Goal: Task Accomplishment & Management: Use online tool/utility

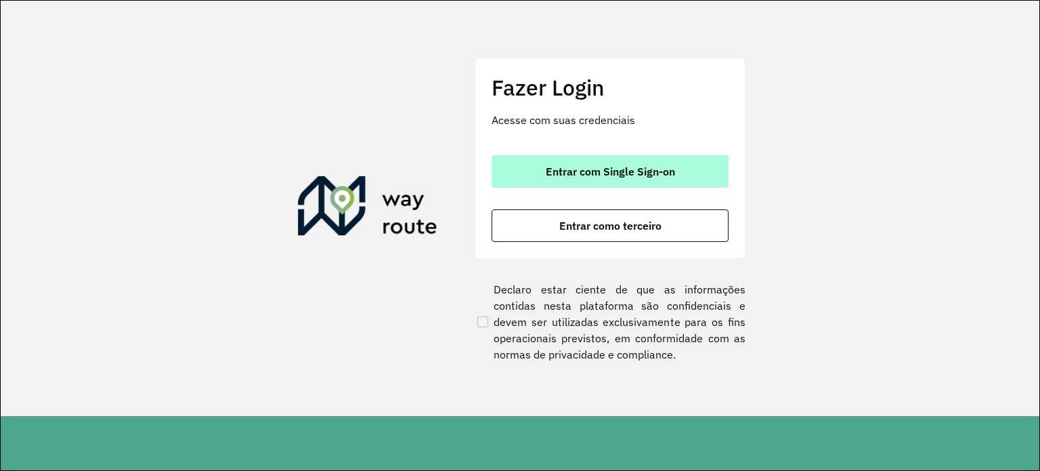
click at [637, 173] on span "Entrar com Single Sign-on" at bounding box center [610, 171] width 129 height 11
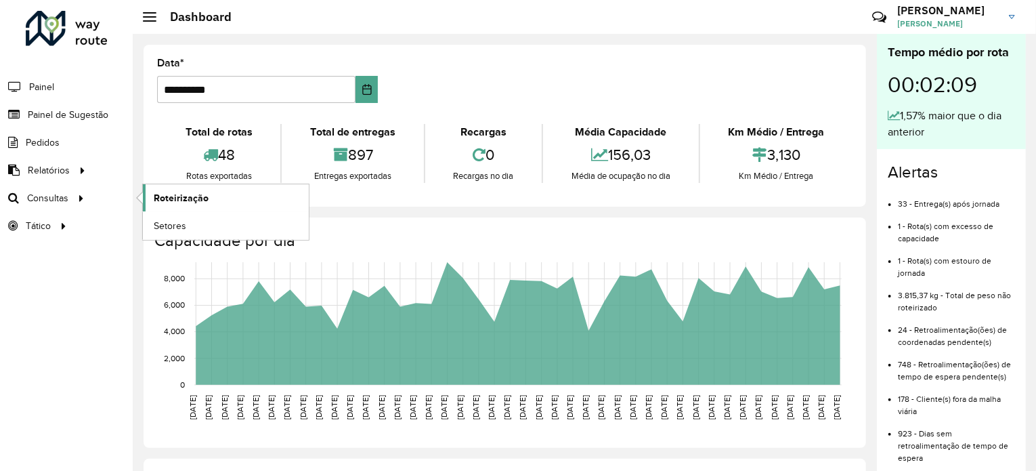
click at [203, 196] on span "Roteirização" at bounding box center [181, 198] width 55 height 14
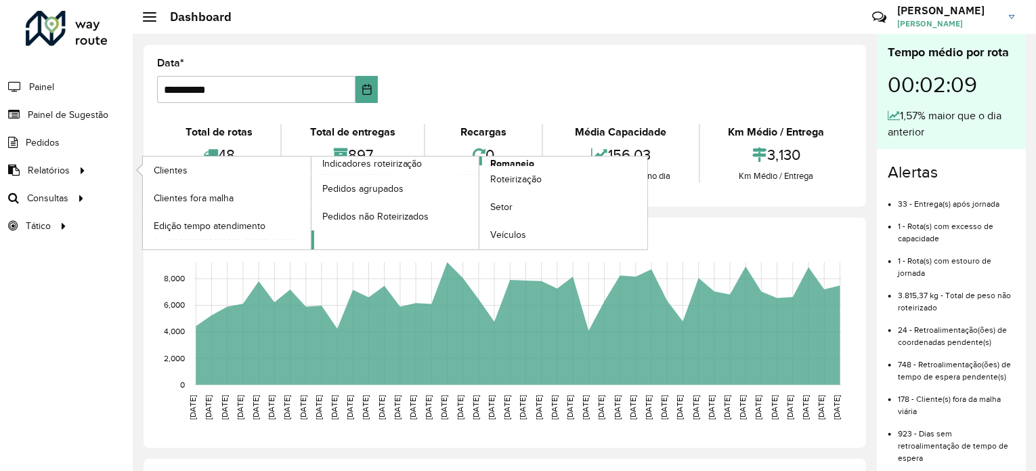
click at [519, 161] on span "Romaneio" at bounding box center [512, 163] width 44 height 14
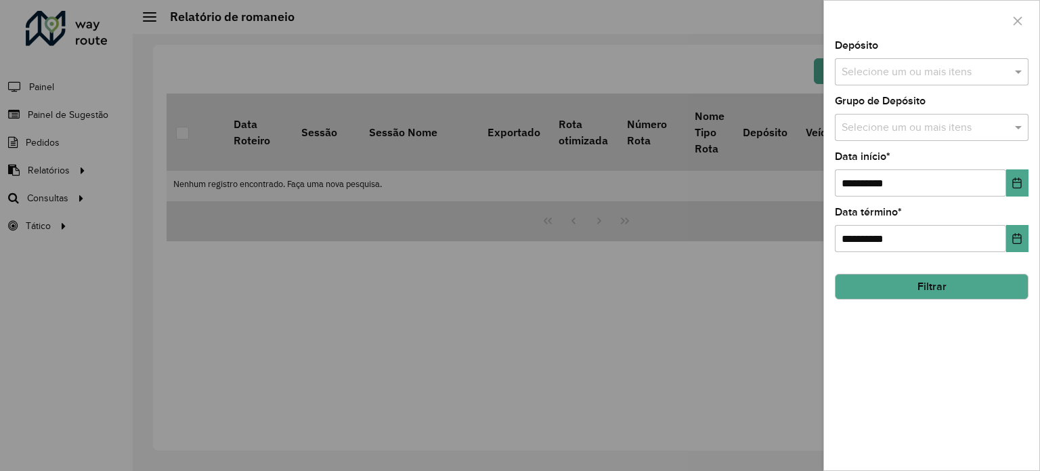
click at [994, 67] on input "text" at bounding box center [925, 72] width 173 height 16
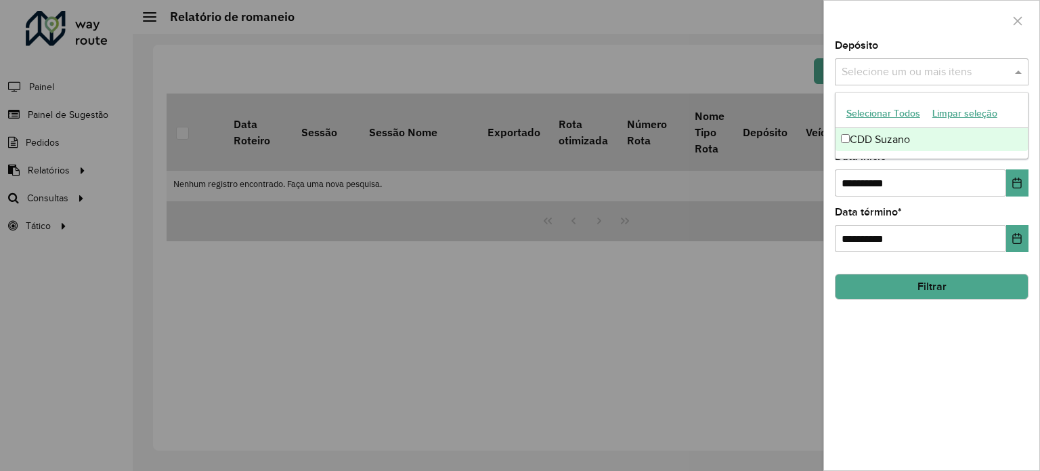
click at [880, 138] on div "CDD Suzano" at bounding box center [932, 139] width 192 height 23
click at [1009, 303] on div "**********" at bounding box center [931, 255] width 215 height 429
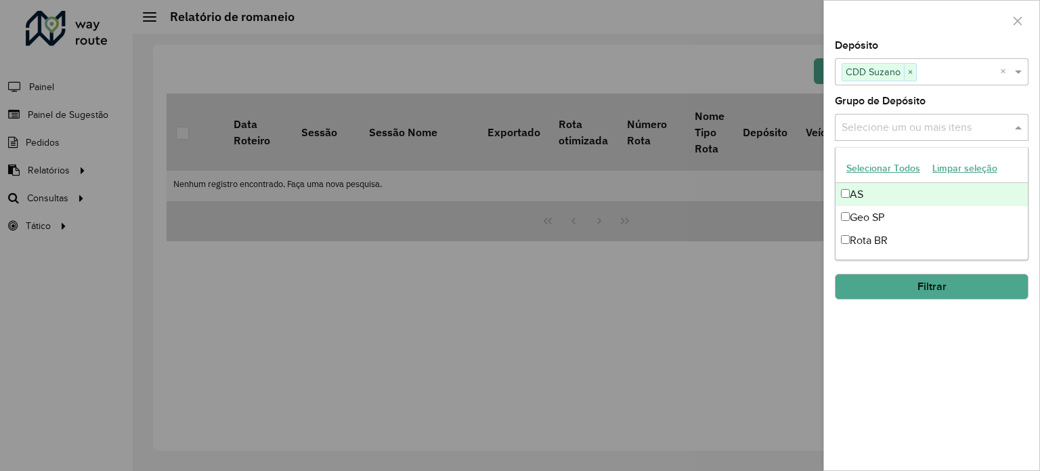
click at [992, 121] on input "text" at bounding box center [925, 128] width 173 height 16
click at [897, 167] on button "Selecionar Todos" at bounding box center [884, 168] width 86 height 21
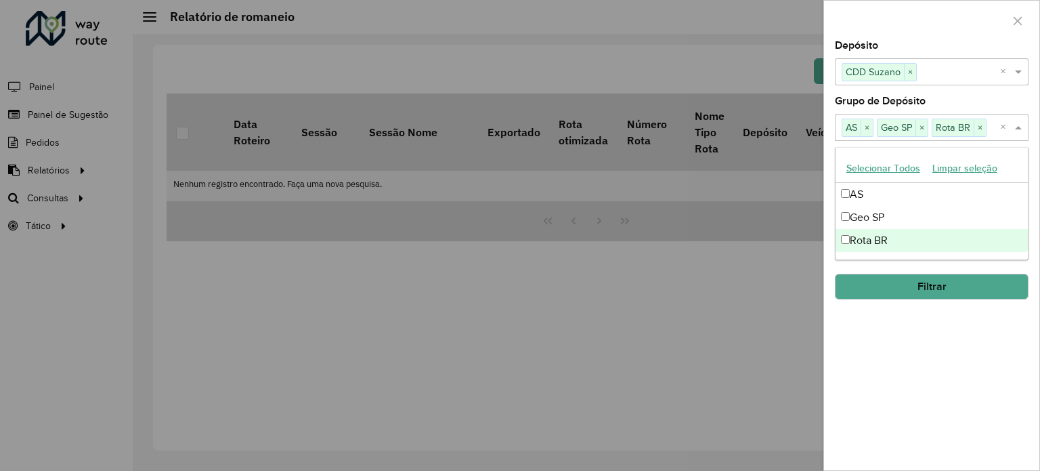
click at [1012, 335] on div "**********" at bounding box center [931, 255] width 215 height 429
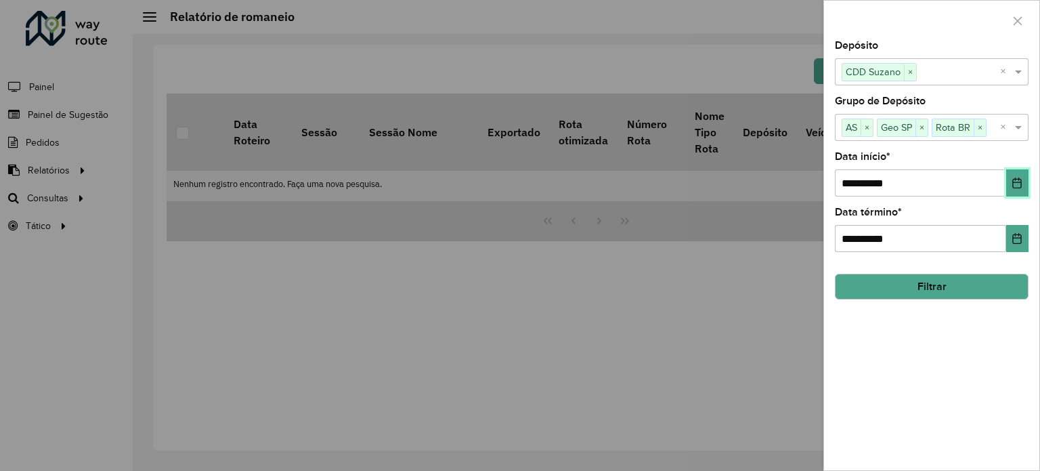
click at [1016, 186] on icon "Choose Date" at bounding box center [1017, 182] width 11 height 11
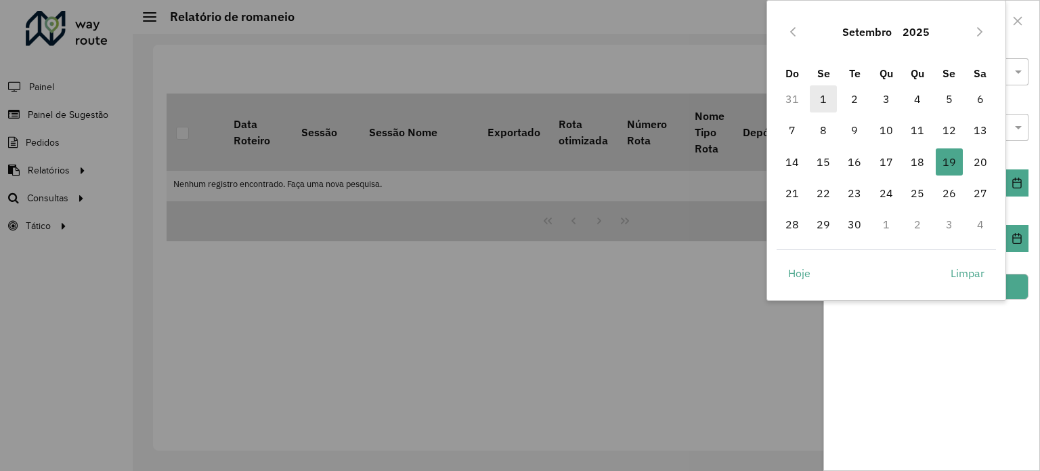
click at [821, 100] on span "1" at bounding box center [823, 98] width 27 height 27
type input "**********"
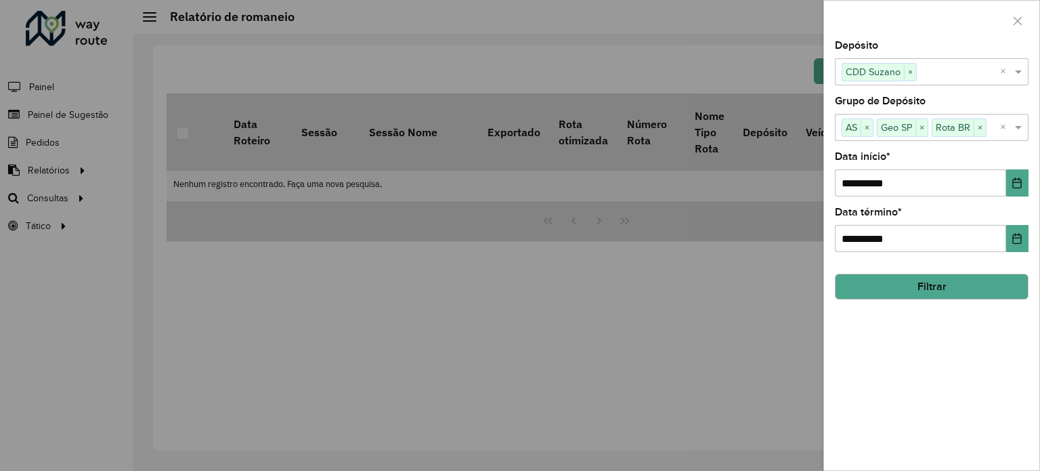
click at [1008, 338] on div "**********" at bounding box center [931, 255] width 215 height 429
click at [977, 275] on button "Filtrar" at bounding box center [932, 287] width 194 height 26
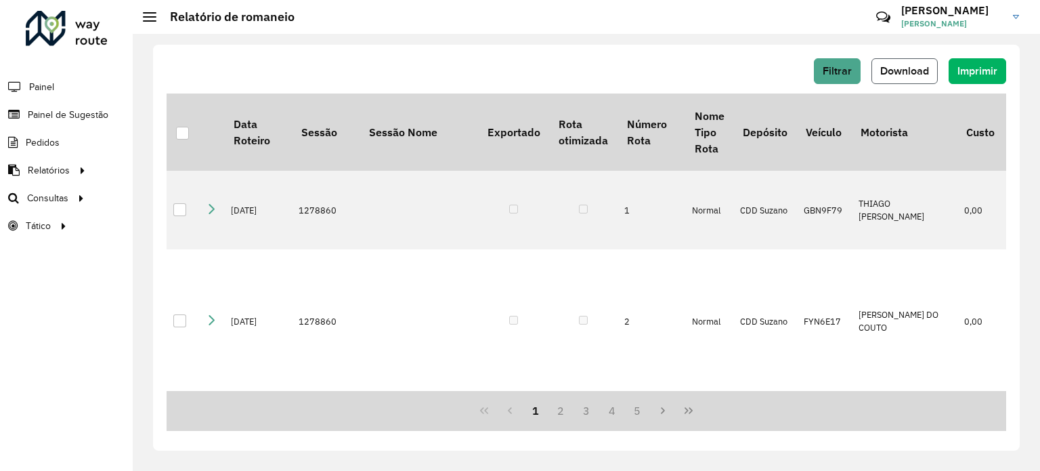
click at [914, 70] on span "Download" at bounding box center [904, 71] width 49 height 12
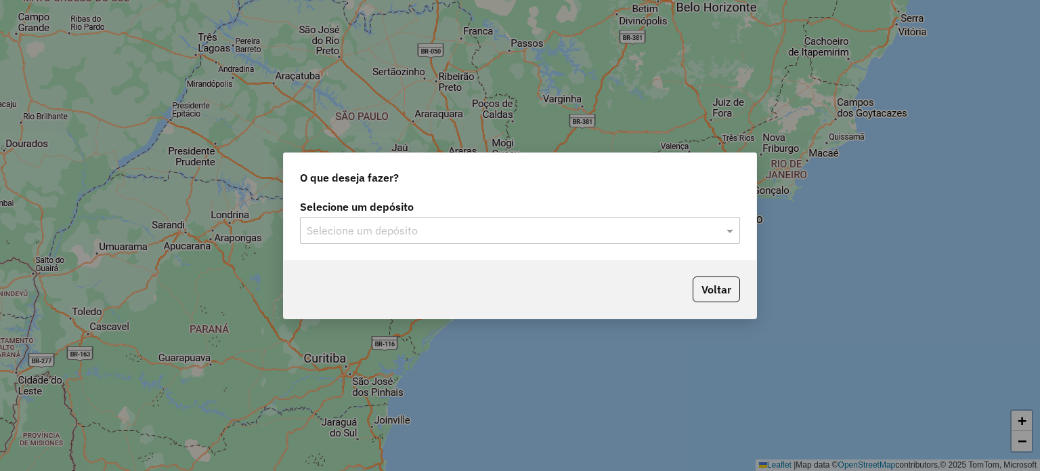
click at [446, 235] on input "text" at bounding box center [507, 231] width 400 height 16
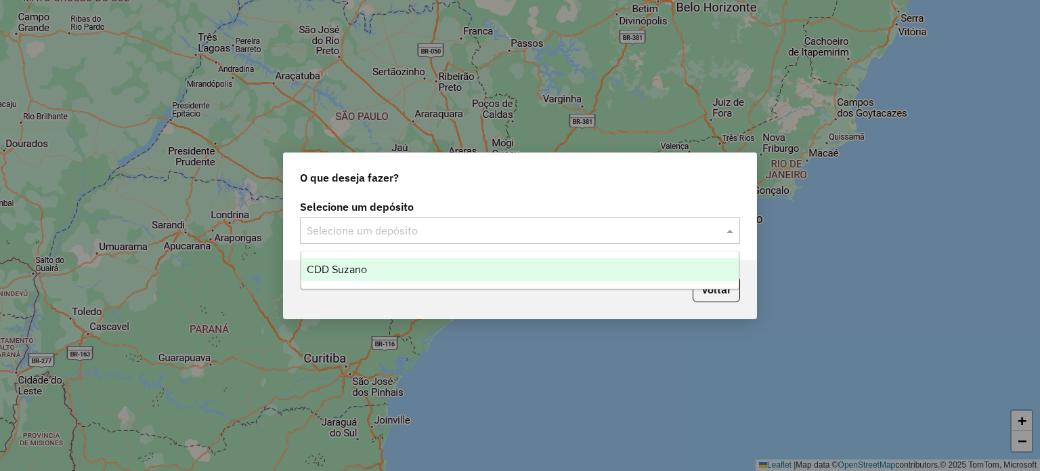
click at [654, 232] on input "text" at bounding box center [507, 231] width 400 height 16
click at [506, 270] on div "CDD Suzano" at bounding box center [520, 269] width 438 height 23
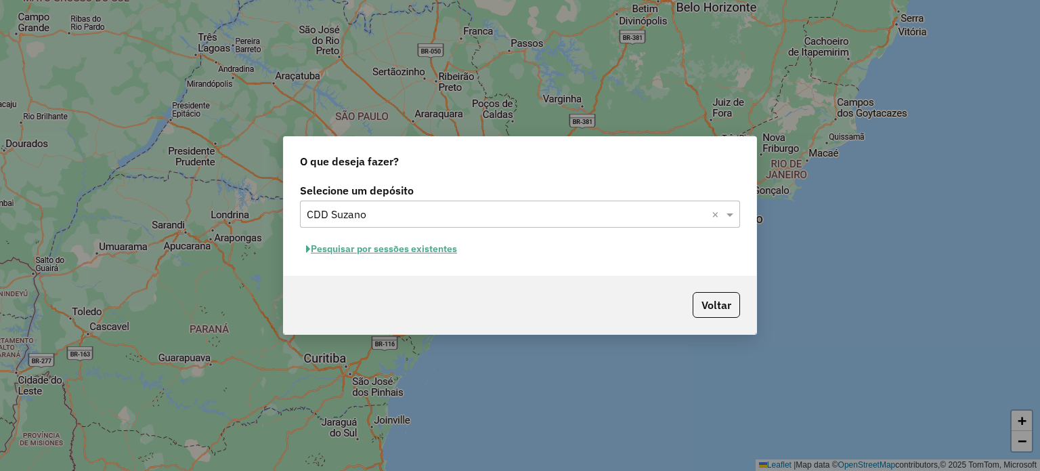
click at [423, 249] on button "Pesquisar por sessões existentes" at bounding box center [381, 248] width 163 height 21
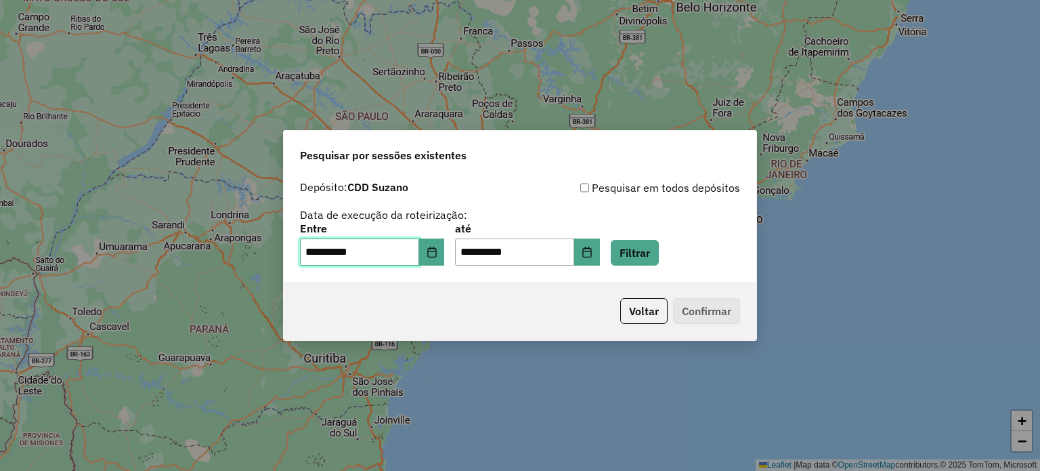
click at [419, 255] on input "**********" at bounding box center [359, 251] width 119 height 27
click at [433, 251] on button "Choose Date" at bounding box center [432, 251] width 26 height 27
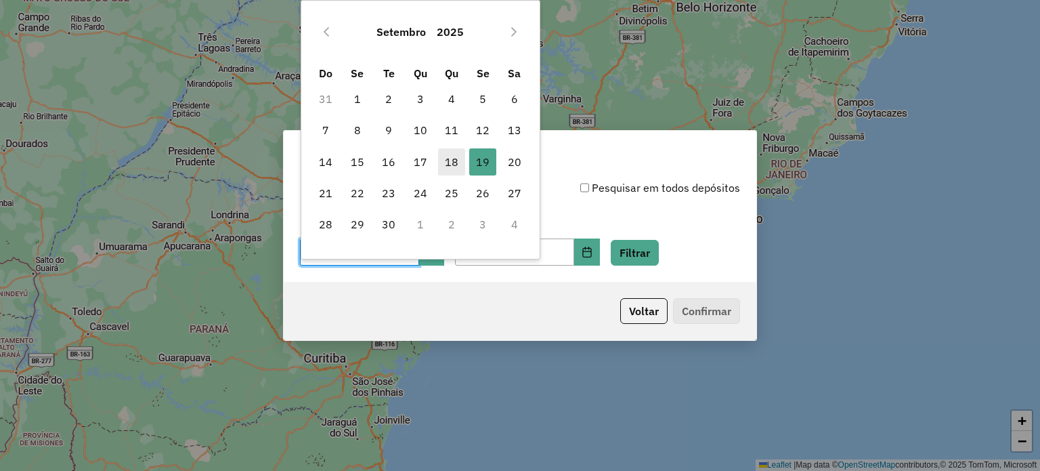
click at [450, 157] on span "18" at bounding box center [451, 161] width 27 height 27
type input "**********"
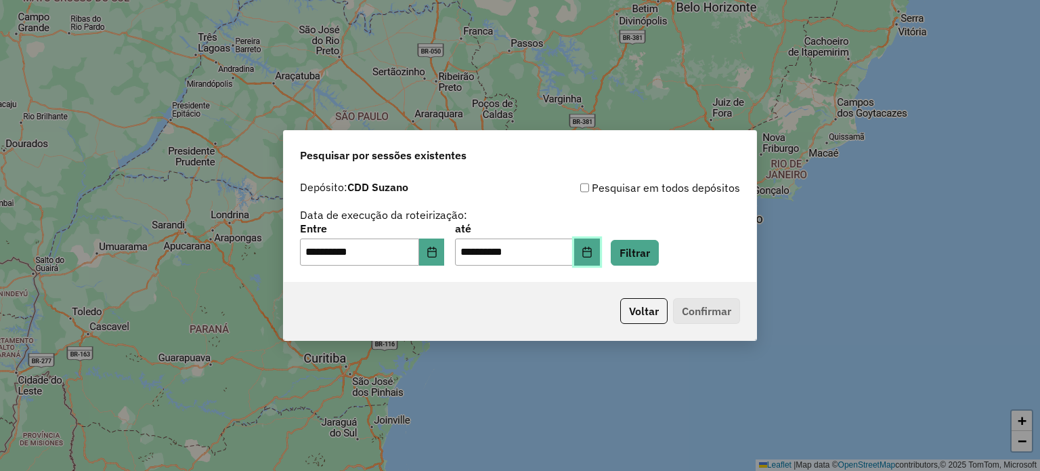
click at [600, 246] on button "Choose Date" at bounding box center [587, 251] width 26 height 27
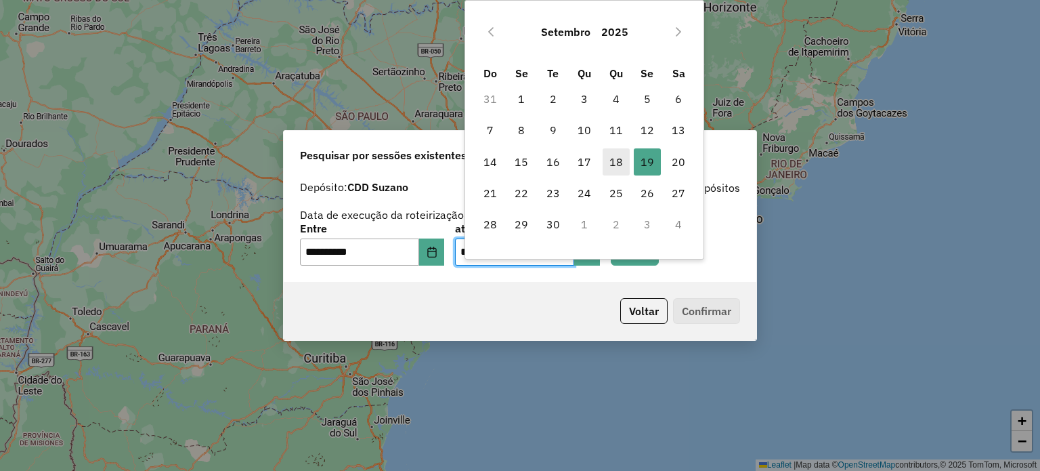
click at [622, 155] on span "18" at bounding box center [616, 161] width 27 height 27
type input "**********"
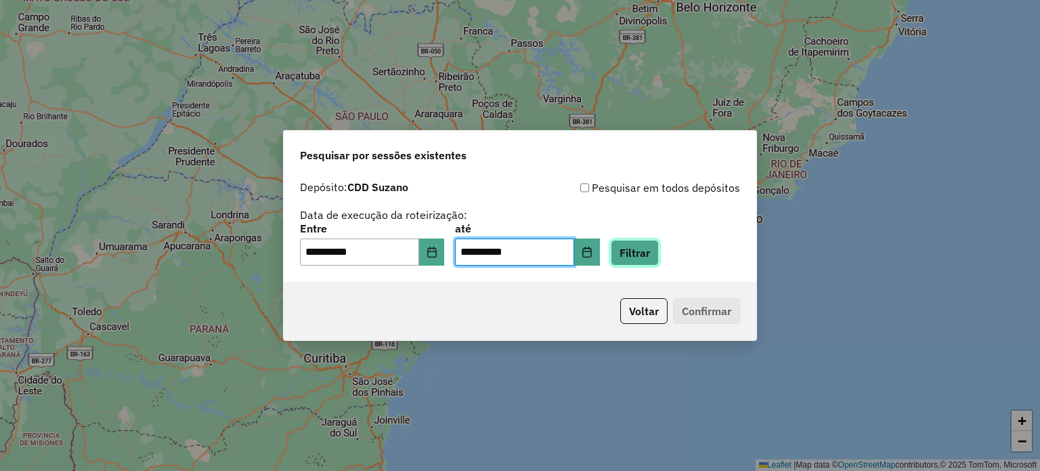
click at [659, 248] on button "Filtrar" at bounding box center [635, 253] width 48 height 26
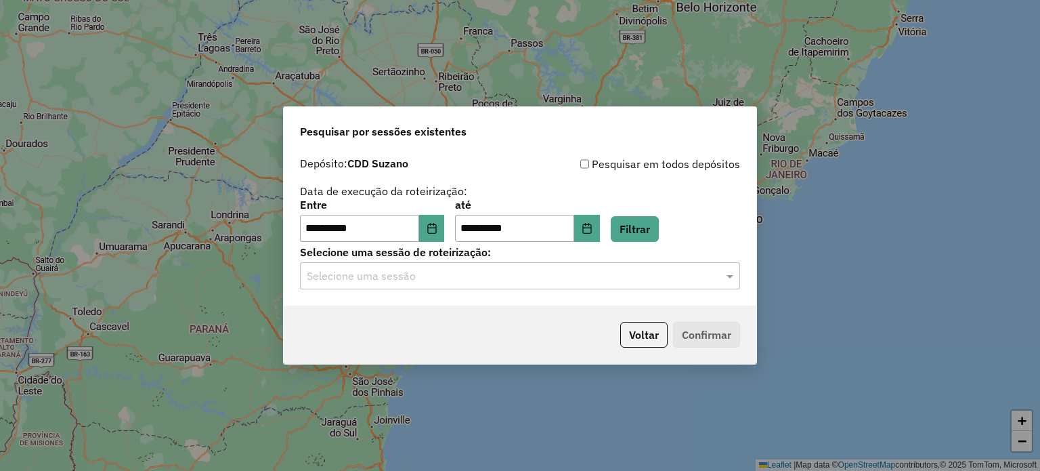
click at [484, 277] on input "text" at bounding box center [507, 276] width 400 height 16
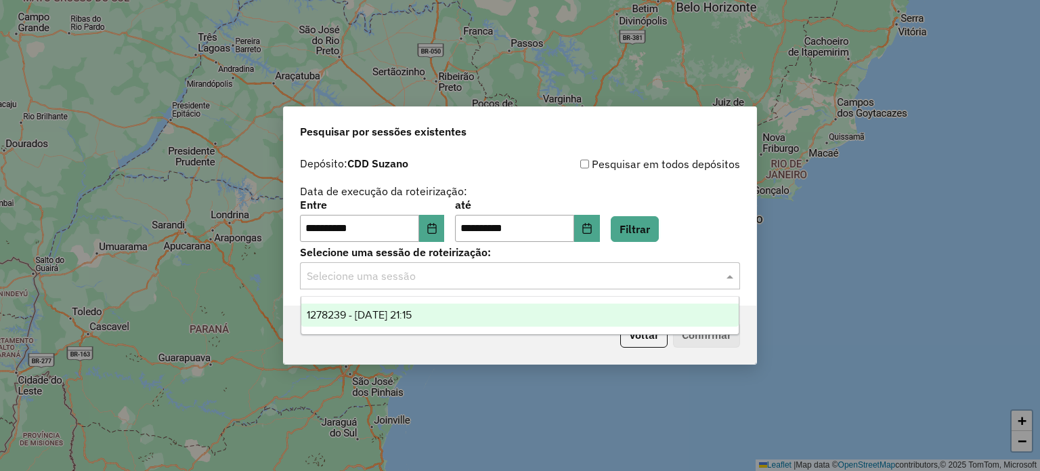
click at [446, 312] on div "1278239 - 18/09/2025 21:15" at bounding box center [520, 314] width 438 height 23
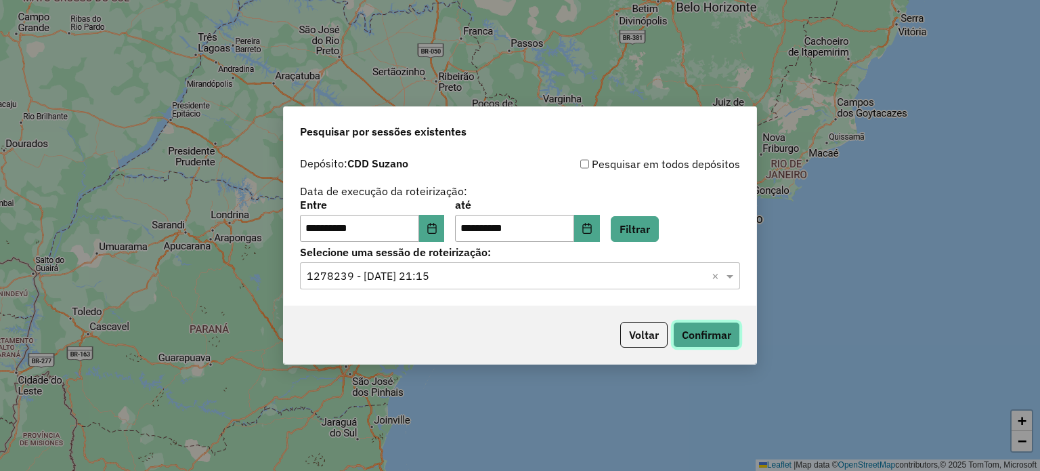
click at [727, 331] on button "Confirmar" at bounding box center [706, 335] width 67 height 26
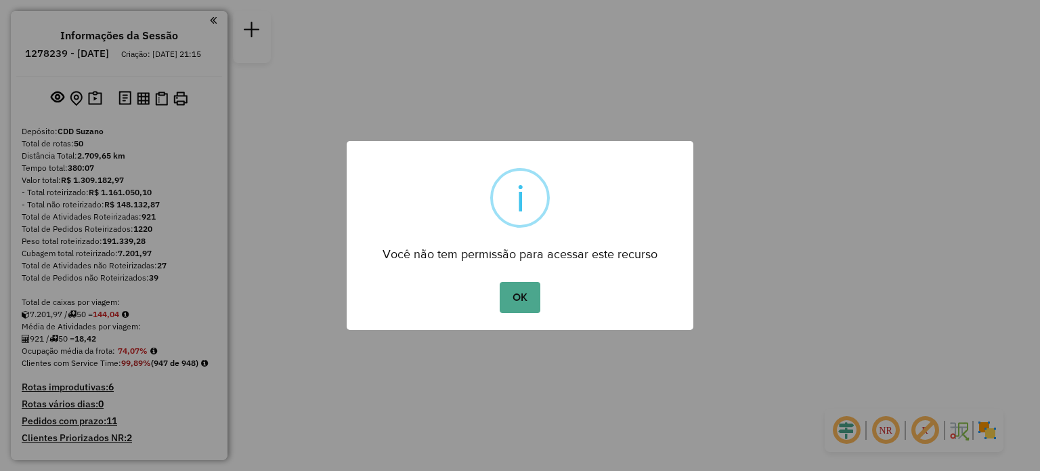
click at [526, 295] on button "OK" at bounding box center [520, 297] width 40 height 31
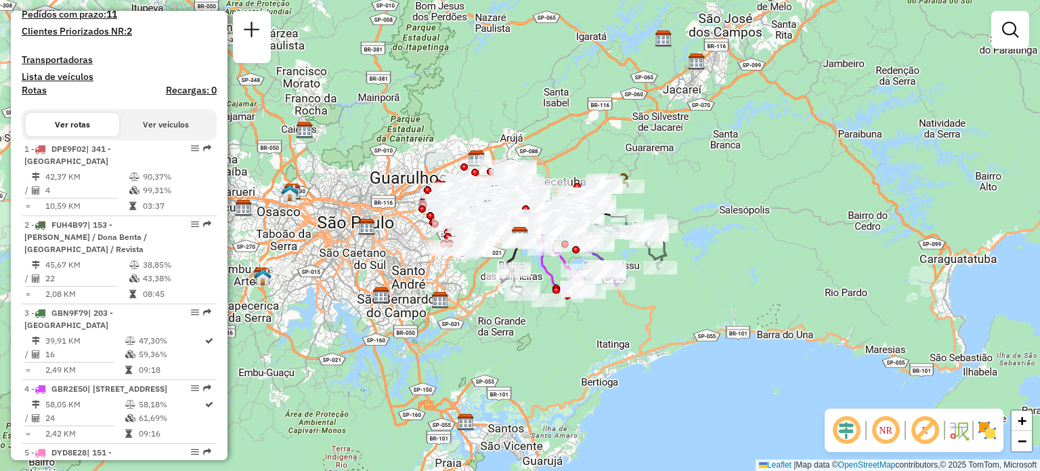
scroll to position [4358, 0]
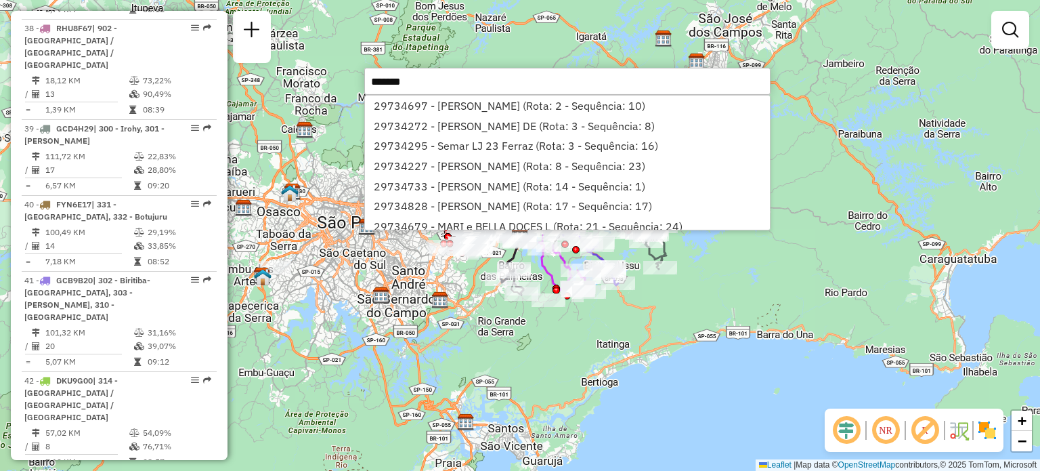
type input "********"
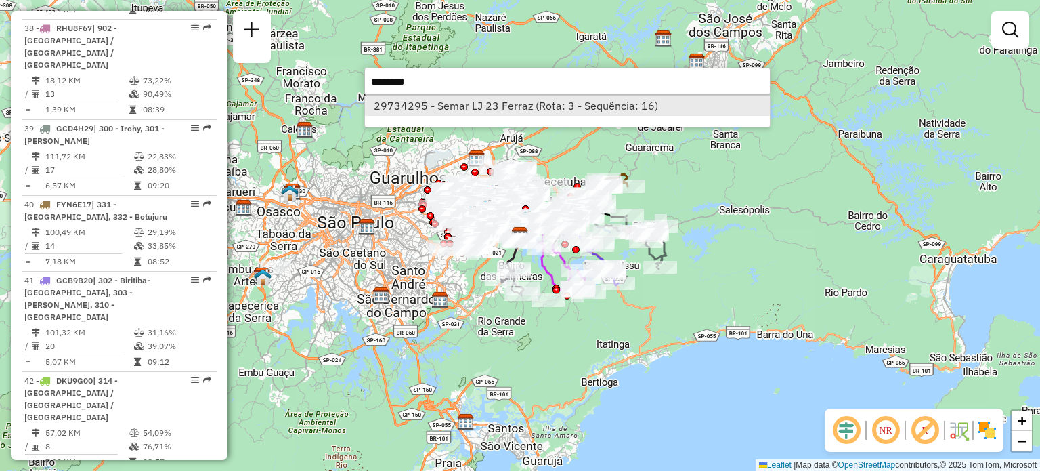
click at [528, 103] on li "29734295 - Semar LJ 23 Ferraz (Rota: 3 - Sequência: 16)" at bounding box center [567, 106] width 405 height 20
select select "**********"
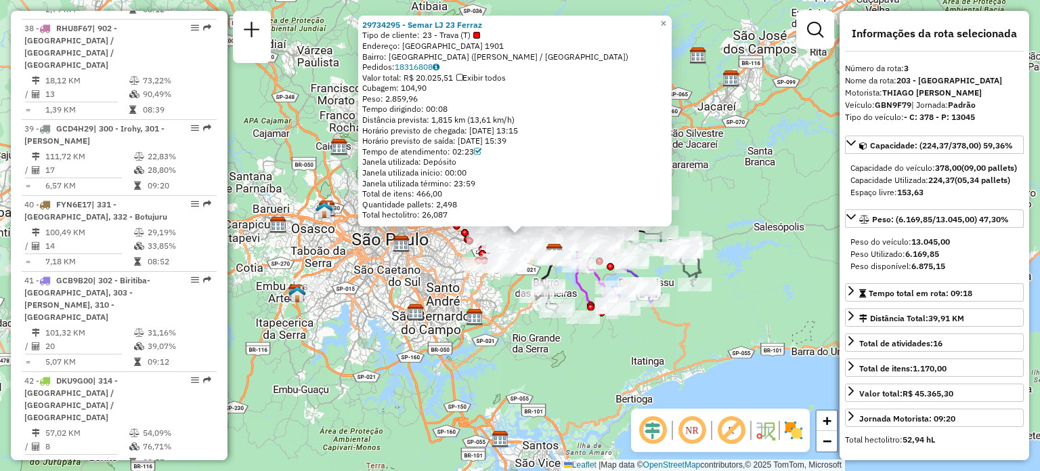
scroll to position [723, 0]
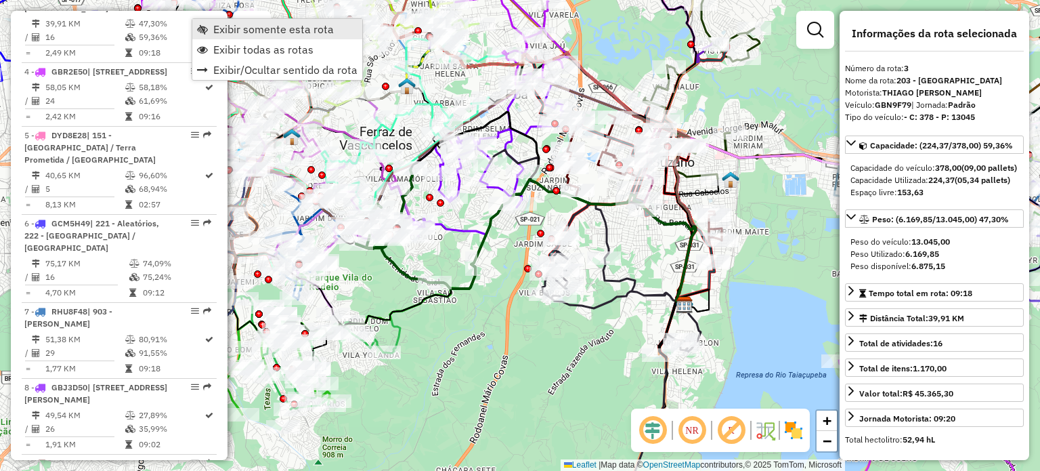
click at [260, 30] on span "Exibir somente esta rota" at bounding box center [273, 29] width 121 height 11
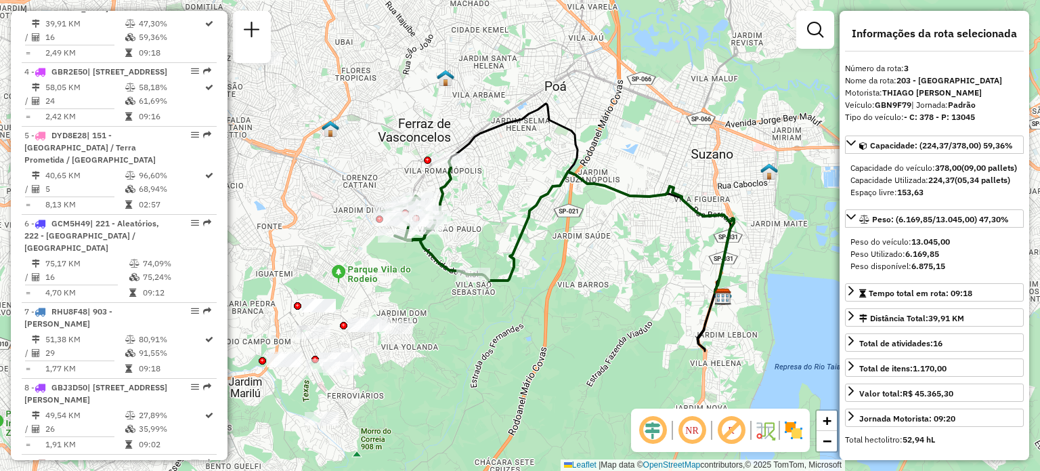
drag, startPoint x: 429, startPoint y: 230, endPoint x: 541, endPoint y: 194, distance: 118.0
click at [541, 194] on div "Janela de atendimento Grade de atendimento Capacidade Transportadoras Veículos …" at bounding box center [520, 235] width 1040 height 471
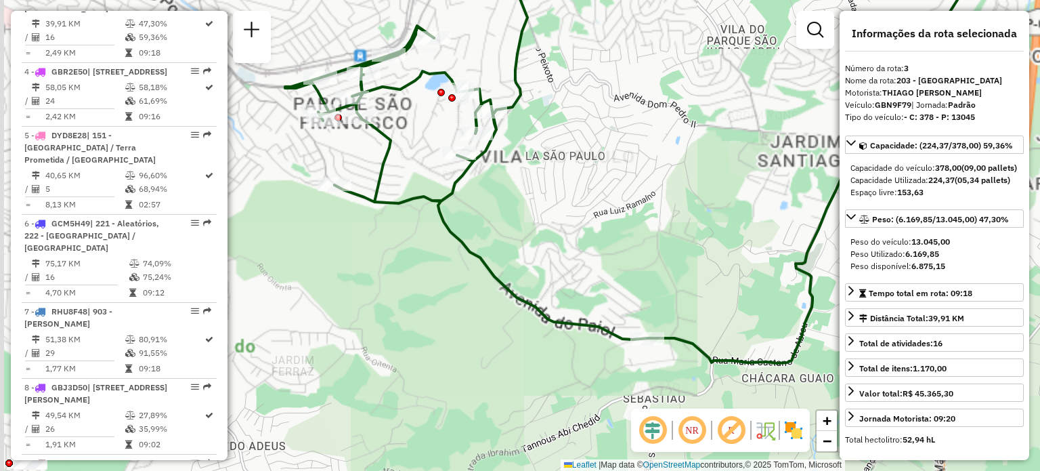
drag, startPoint x: 517, startPoint y: 213, endPoint x: 602, endPoint y: 243, distance: 90.4
click at [606, 250] on div "Janela de atendimento Grade de atendimento Capacidade Transportadoras Veículos …" at bounding box center [520, 235] width 1040 height 471
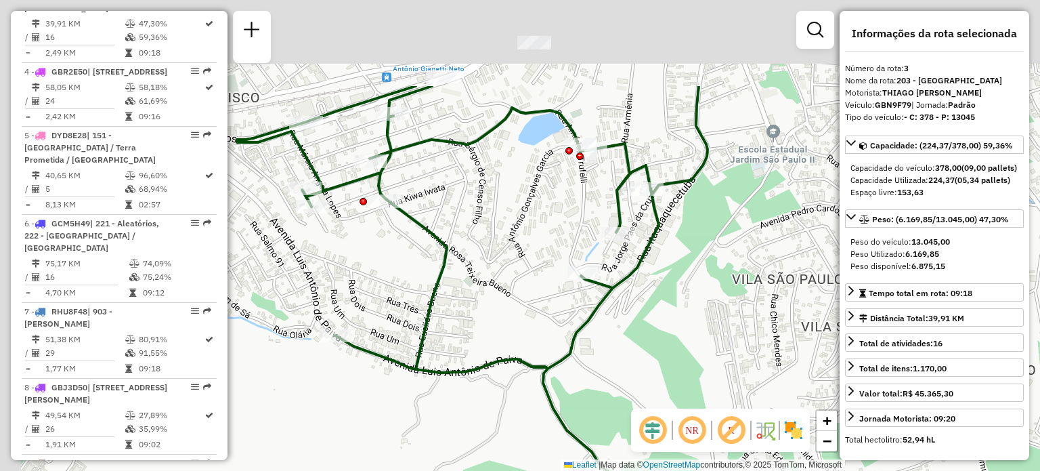
drag, startPoint x: 652, startPoint y: 218, endPoint x: 715, endPoint y: 326, distance: 125.1
click at [715, 326] on div "Janela de atendimento Grade de atendimento Capacidade Transportadoras Veículos …" at bounding box center [520, 235] width 1040 height 471
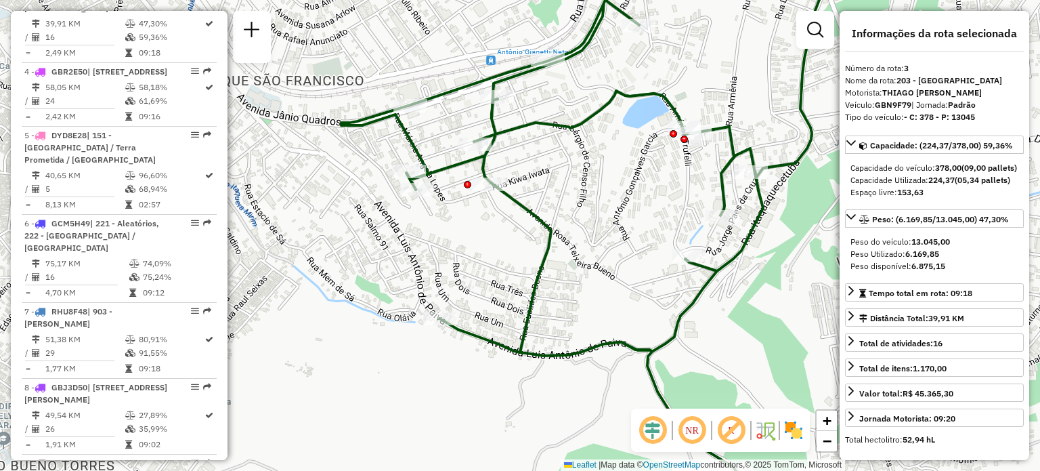
drag, startPoint x: 730, startPoint y: 232, endPoint x: 786, endPoint y: 221, distance: 56.6
click at [786, 221] on div "Janela de atendimento Grade de atendimento Capacidade Transportadoras Veículos …" at bounding box center [520, 235] width 1040 height 471
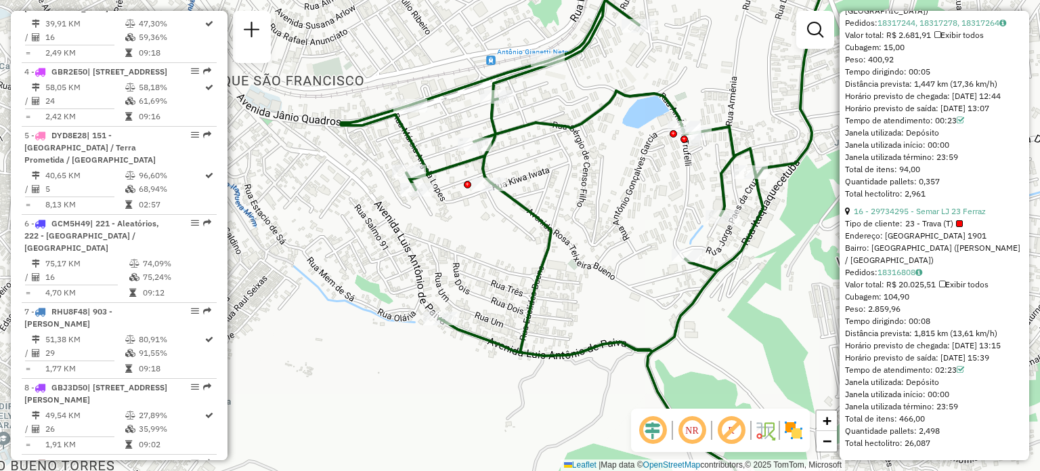
scroll to position [4199, 0]
